Goal: Task Accomplishment & Management: Use online tool/utility

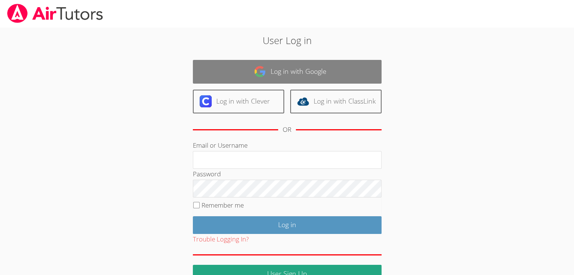
click at [268, 69] on link "Log in with Google" at bounding box center [287, 72] width 189 height 24
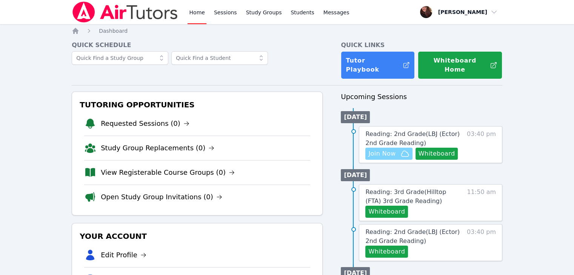
click at [392, 149] on span "Join Now" at bounding box center [381, 153] width 27 height 9
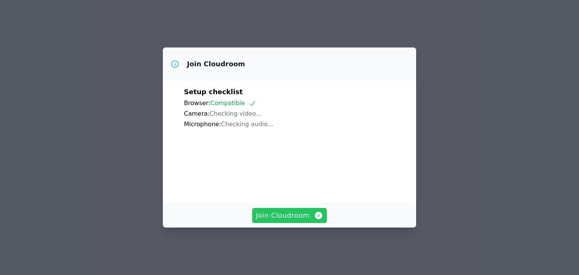
click at [312, 221] on span "Join Cloudroom" at bounding box center [289, 215] width 67 height 11
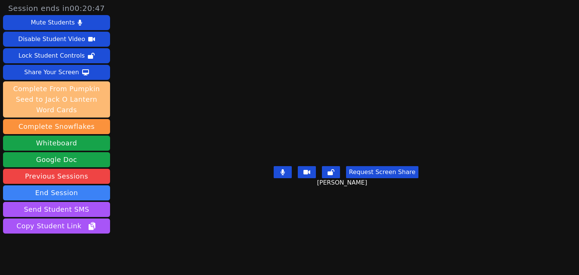
click at [58, 97] on button "Complete From Pumpkin Seed to Jack O Lantern Word Cards" at bounding box center [56, 99] width 107 height 36
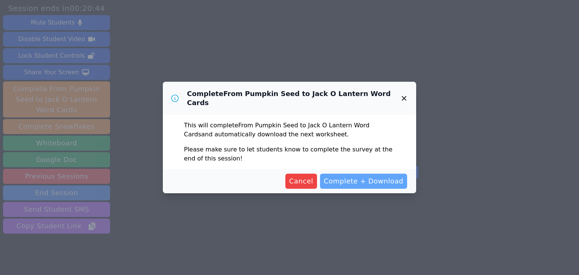
click at [352, 180] on span "Complete + Download" at bounding box center [364, 181] width 80 height 11
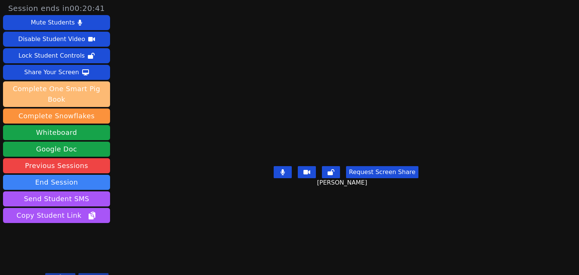
click at [63, 91] on button "Complete One Smart Pig Book" at bounding box center [56, 94] width 107 height 26
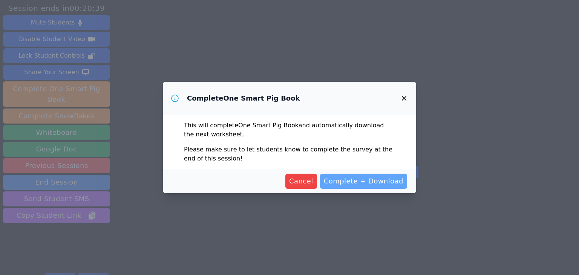
click at [389, 182] on span "Complete + Download" at bounding box center [364, 181] width 80 height 11
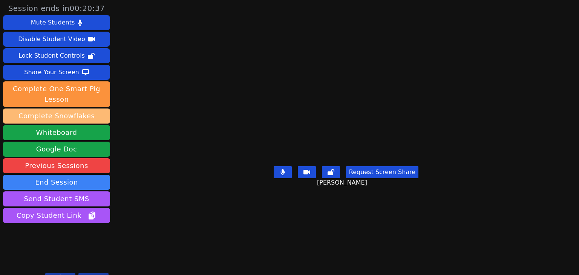
click at [75, 114] on button "Complete Snowflakes" at bounding box center [56, 116] width 107 height 15
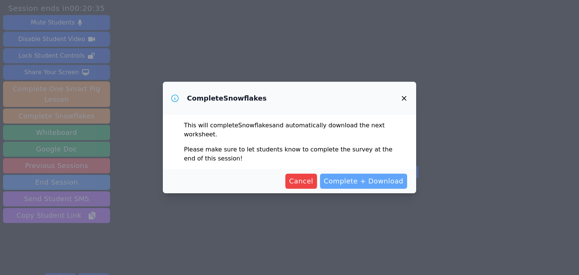
click at [397, 184] on span "Complete + Download" at bounding box center [364, 181] width 80 height 11
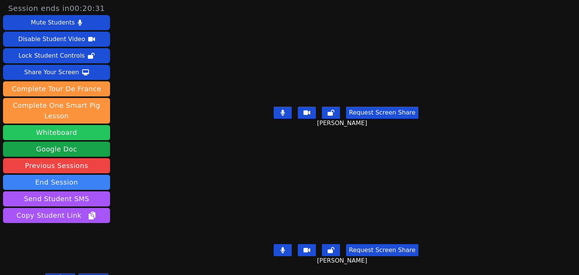
click at [78, 133] on button "Whiteboard" at bounding box center [56, 132] width 107 height 15
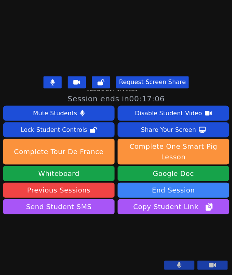
scroll to position [243, 0]
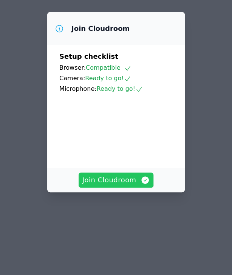
click at [121, 188] on button "Join Cloudroom" at bounding box center [115, 180] width 75 height 15
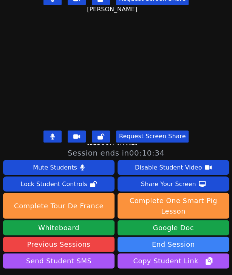
scroll to position [252, 0]
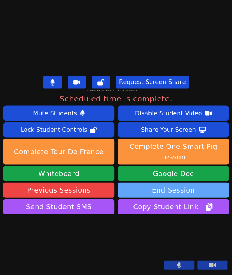
click at [196, 183] on button "End Session" at bounding box center [172, 190] width 111 height 15
